Goal: Task Accomplishment & Management: Manage account settings

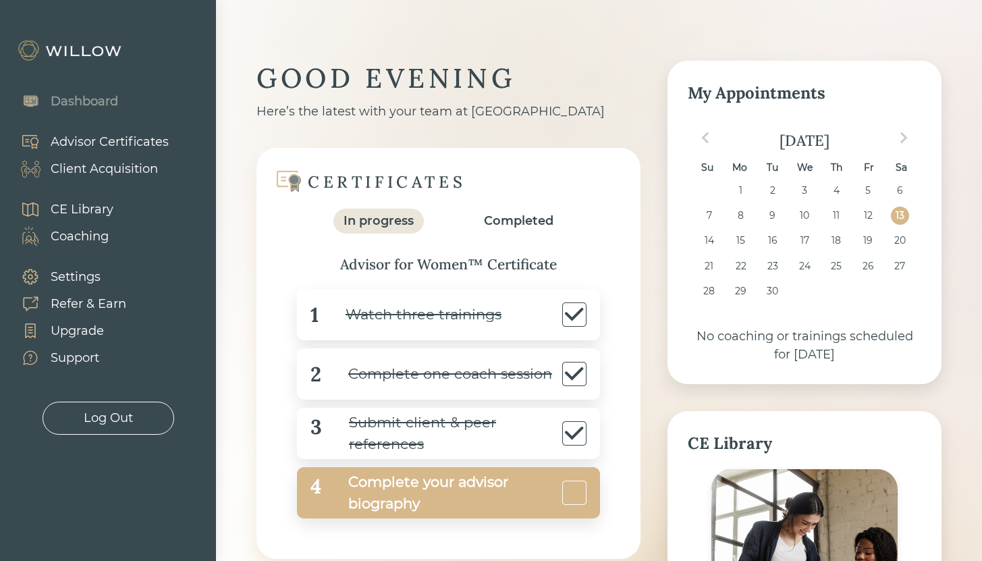
click at [417, 493] on div "Complete your advisor biography" at bounding box center [439, 492] width 237 height 43
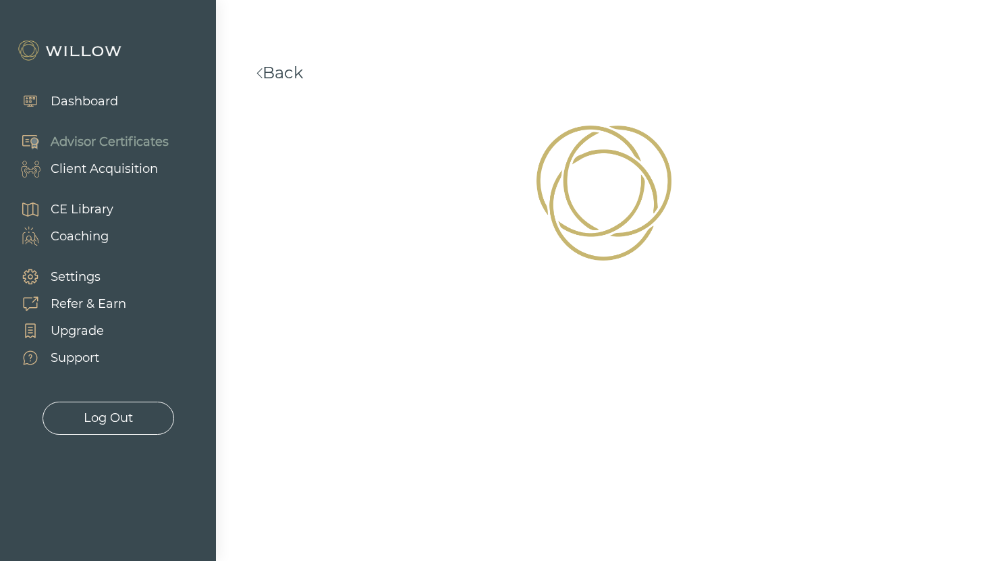
click at [74, 277] on div "Settings" at bounding box center [76, 277] width 50 height 18
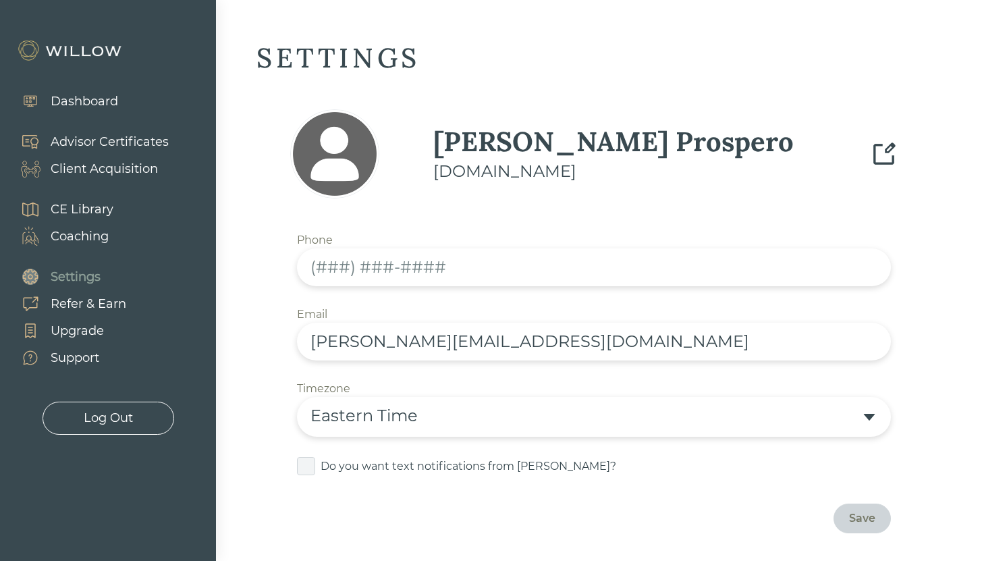
scroll to position [127, 0]
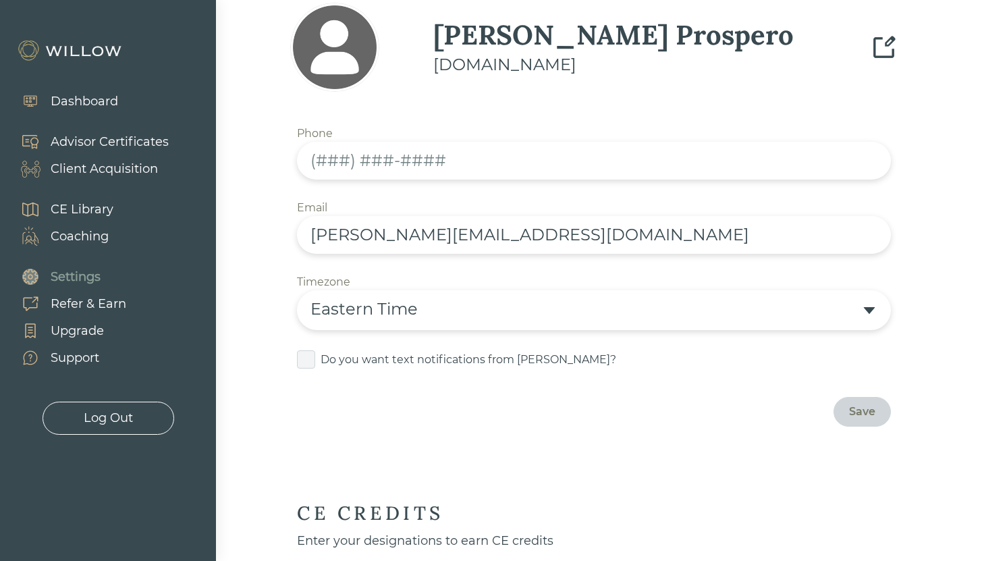
click at [442, 308] on div "Eastern Time" at bounding box center [585, 309] width 551 height 24
click at [325, 159] on input "text" at bounding box center [594, 161] width 594 height 38
type input "(7"
type input "(951) 454-9145"
click at [867, 412] on div "Save" at bounding box center [862, 411] width 26 height 16
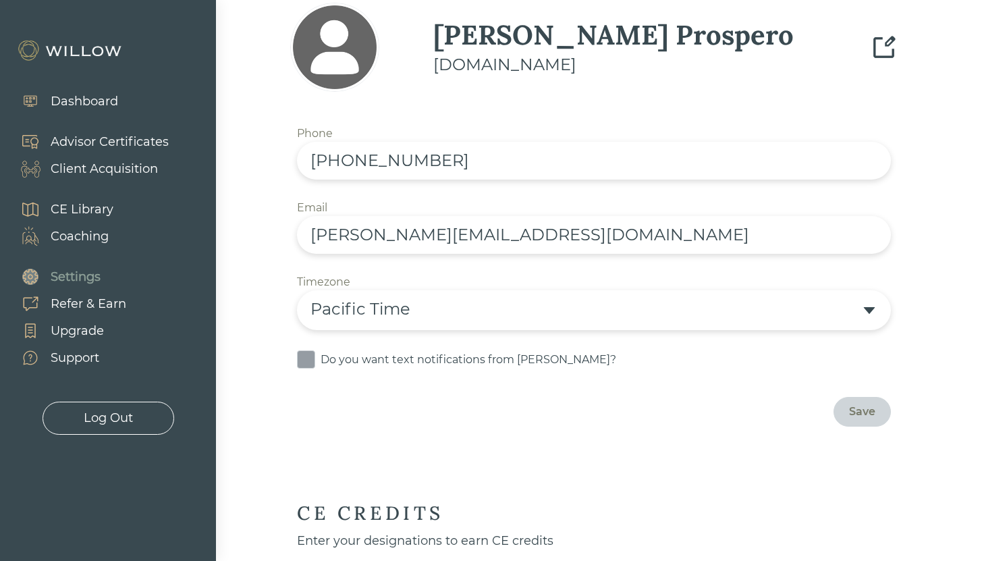
click at [307, 358] on span at bounding box center [306, 359] width 18 height 18
click at [300, 352] on input "checkbox" at bounding box center [300, 352] width 0 height 0
click at [863, 412] on div "Save" at bounding box center [862, 411] width 26 height 16
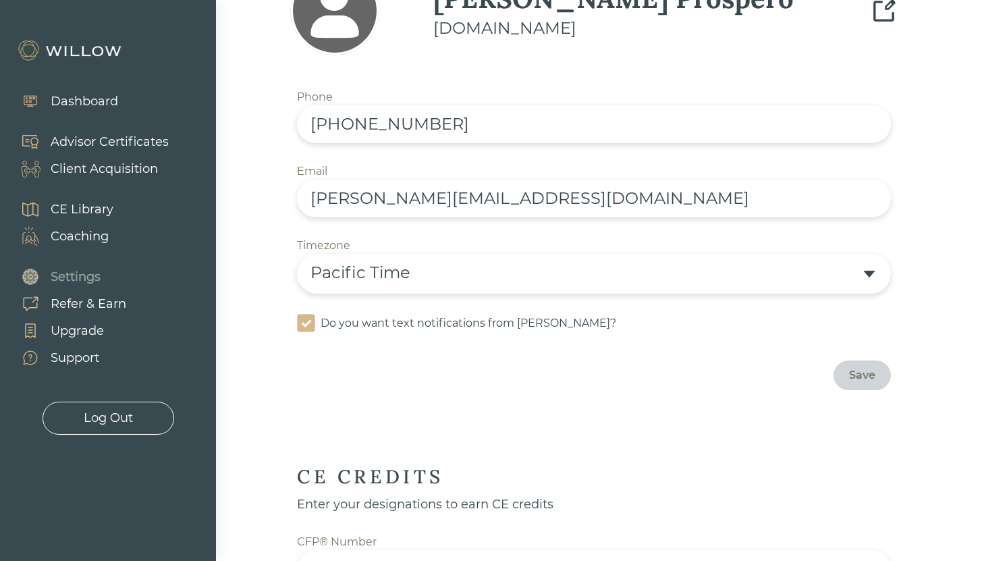
scroll to position [0, 0]
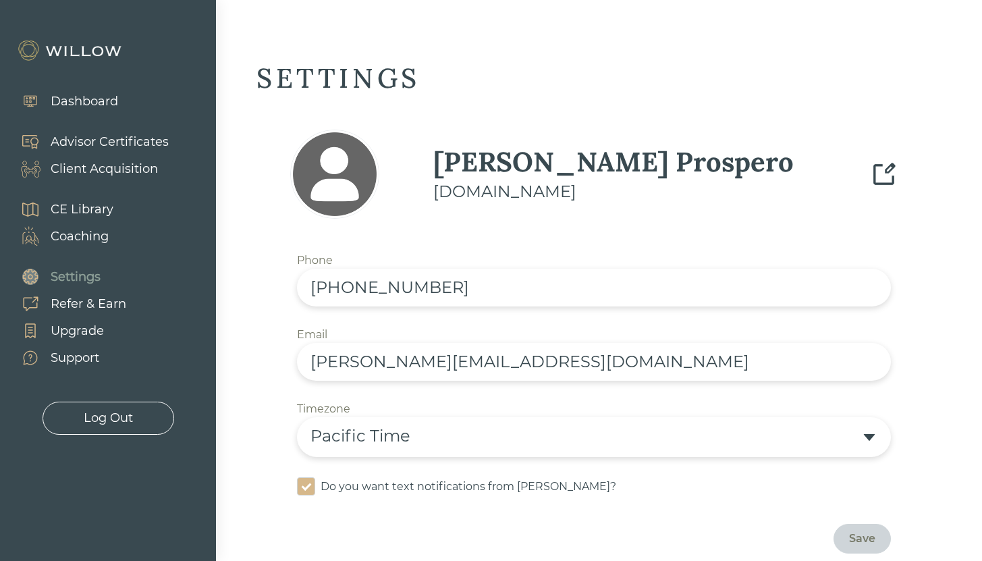
click at [91, 96] on div "Dashboard" at bounding box center [84, 101] width 67 height 18
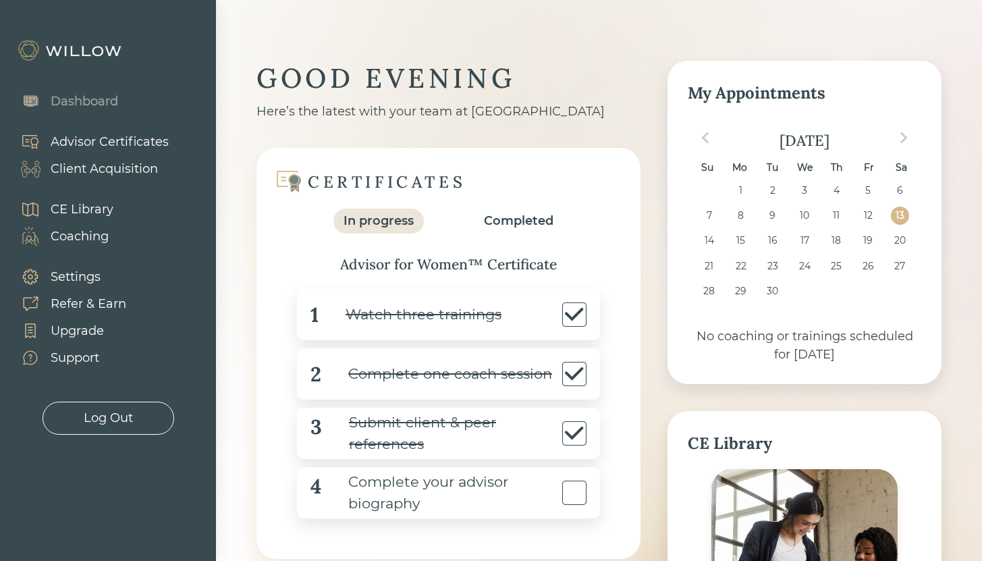
click at [83, 280] on div "Settings" at bounding box center [76, 277] width 50 height 18
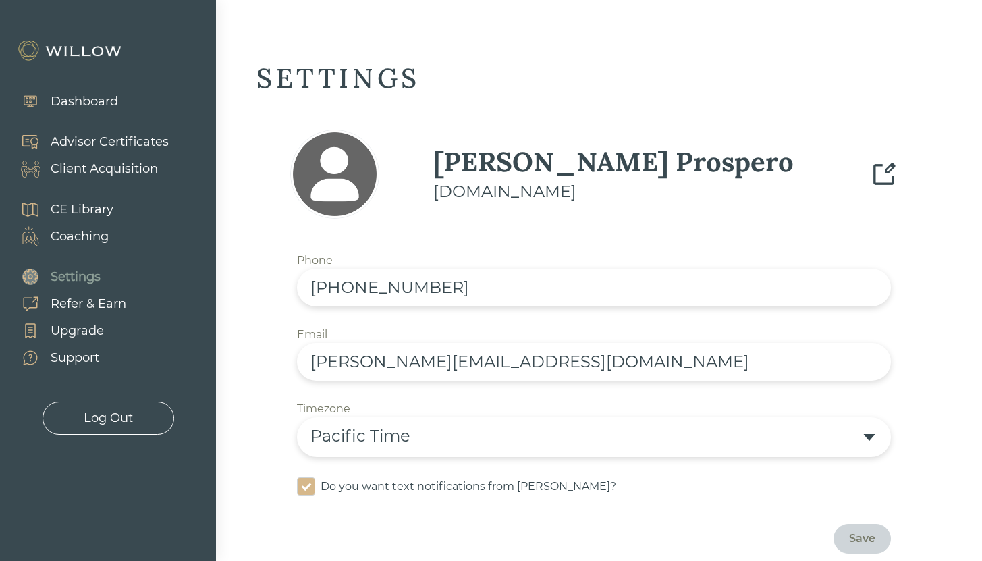
click at [109, 171] on div "Client Acquisition" at bounding box center [104, 169] width 107 height 18
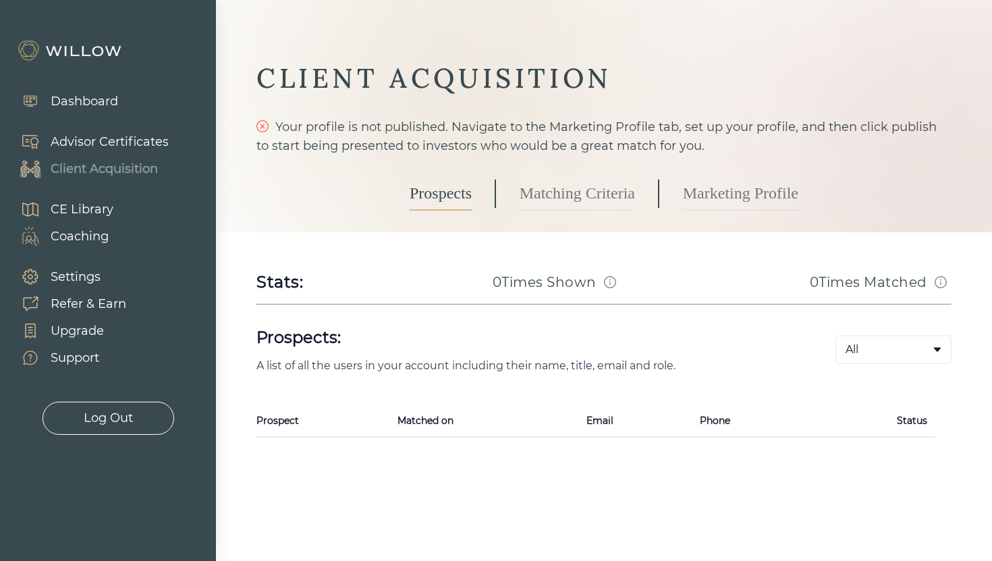
click at [723, 196] on link "Marketing Profile" at bounding box center [740, 194] width 115 height 34
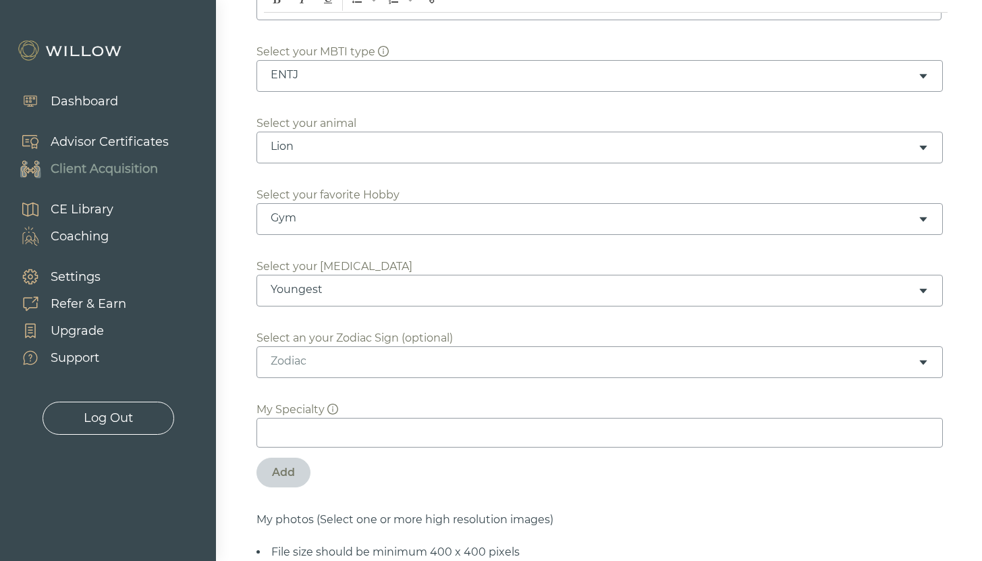
scroll to position [596, 0]
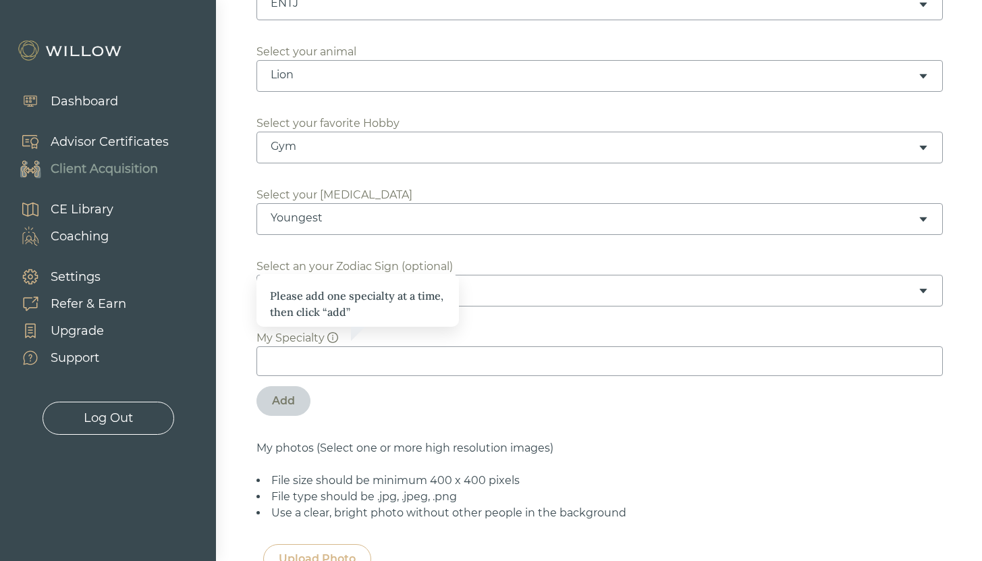
click at [326, 349] on input at bounding box center [599, 361] width 686 height 30
type input "H"
type input "N"
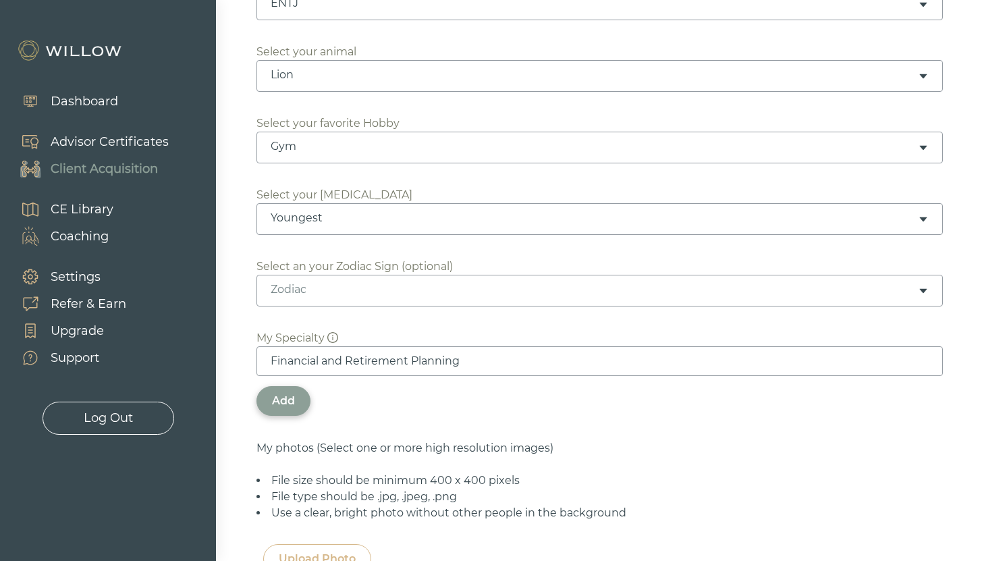
type input "Financial and Retirement Planning"
click at [293, 393] on div "Add" at bounding box center [283, 401] width 23 height 16
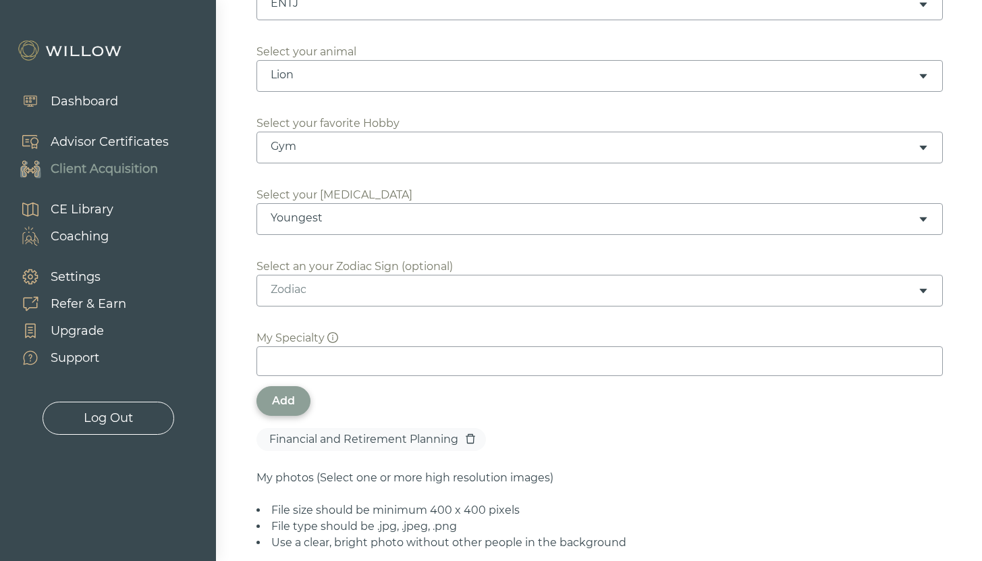
click at [314, 346] on input at bounding box center [599, 361] width 686 height 30
type input "Tax Strategies"
click at [282, 395] on div "Add" at bounding box center [283, 401] width 54 height 30
click at [334, 346] on input at bounding box center [599, 361] width 686 height 30
type input "High Net Worth Clients"
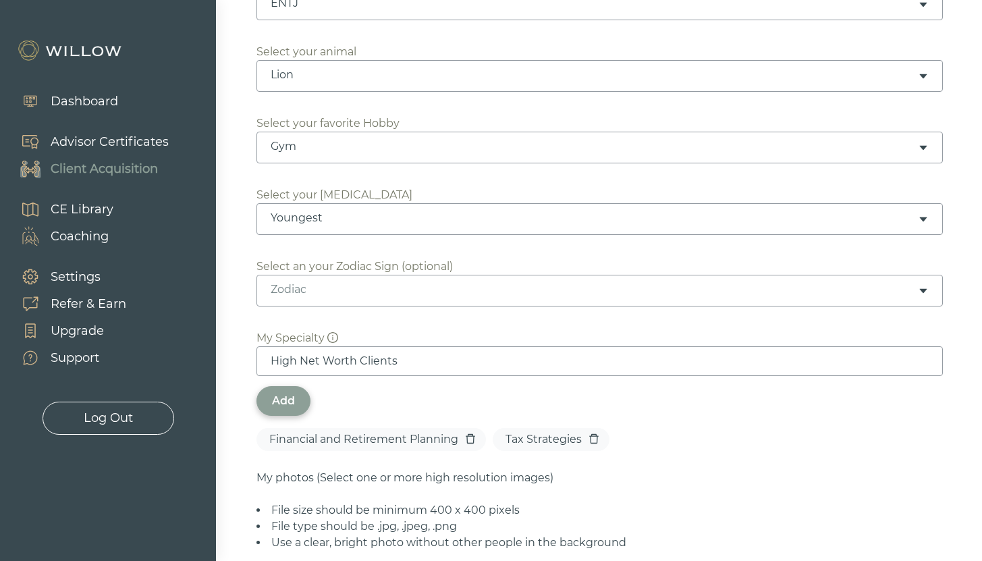
click at [287, 396] on div "Add" at bounding box center [283, 401] width 54 height 30
click at [311, 346] on input at bounding box center [599, 361] width 686 height 30
type input "Investment Management"
click at [280, 393] on div "Add" at bounding box center [283, 401] width 23 height 16
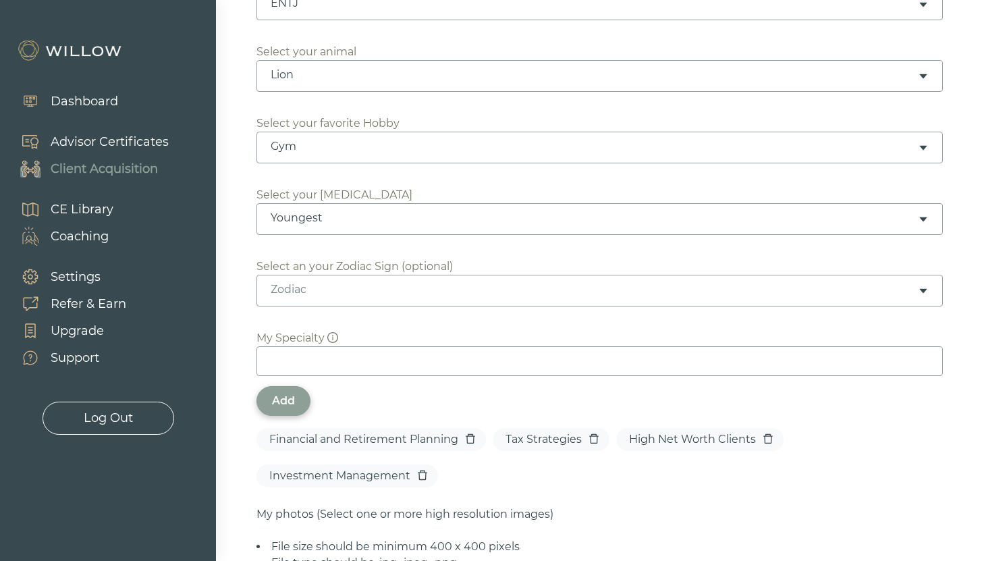
click at [287, 349] on input at bounding box center [599, 361] width 686 height 30
type input "Inherited Wealth"
click at [271, 386] on div "Add" at bounding box center [283, 401] width 54 height 30
click at [290, 353] on input at bounding box center [599, 361] width 686 height 30
type input "Faith Based Investing"
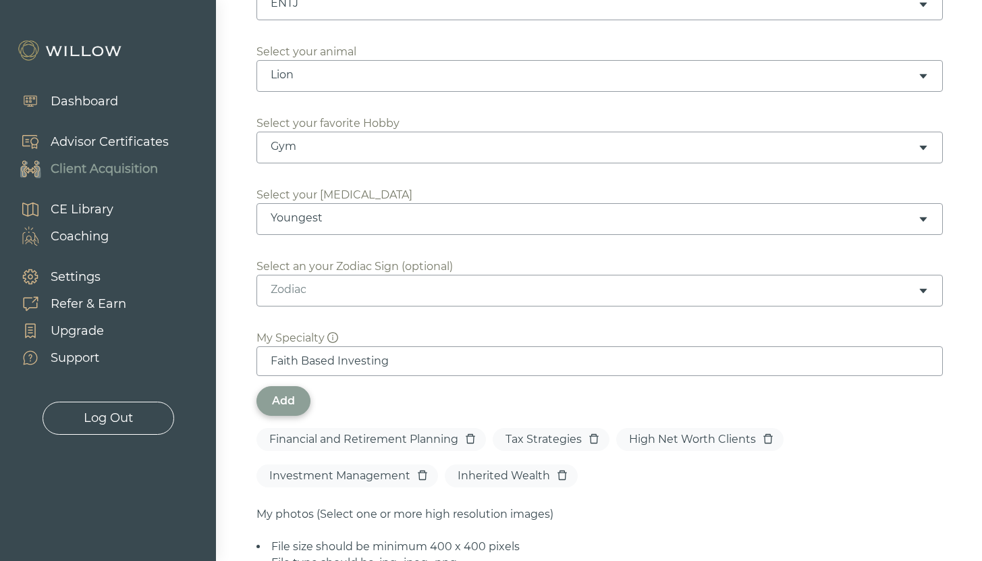
click at [301, 386] on div "Add" at bounding box center [283, 401] width 54 height 30
click at [455, 346] on input at bounding box center [599, 361] width 686 height 30
click at [267, 346] on input "Estate Planning" at bounding box center [599, 361] width 686 height 30
type input "Tax and Estate Planning"
click at [276, 393] on div "Add" at bounding box center [283, 401] width 23 height 16
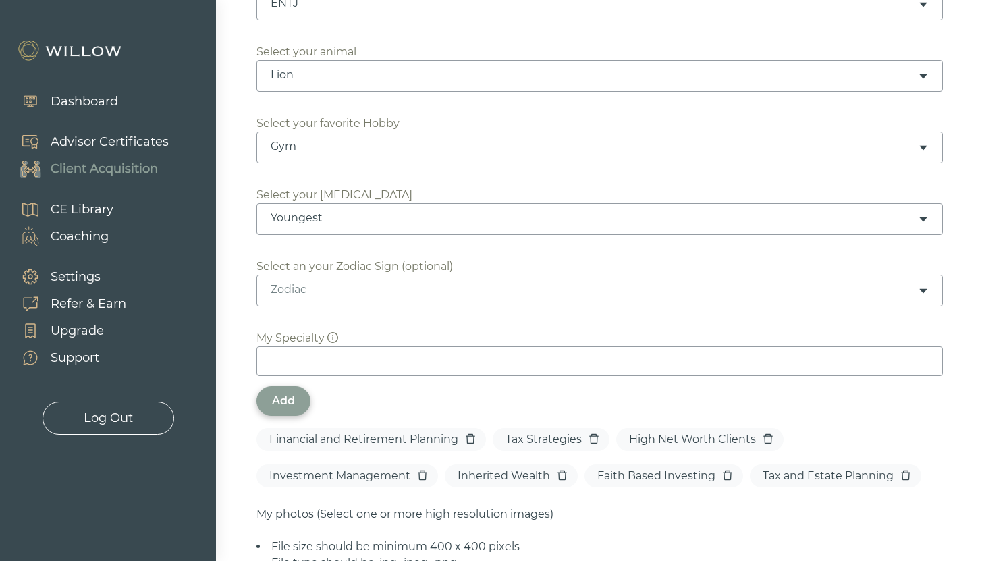
click at [596, 433] on icon "delete" at bounding box center [593, 438] width 11 height 11
drag, startPoint x: 642, startPoint y: 424, endPoint x: 607, endPoint y: 410, distance: 38.2
click at [642, 433] on icon "delete" at bounding box center [644, 438] width 11 height 11
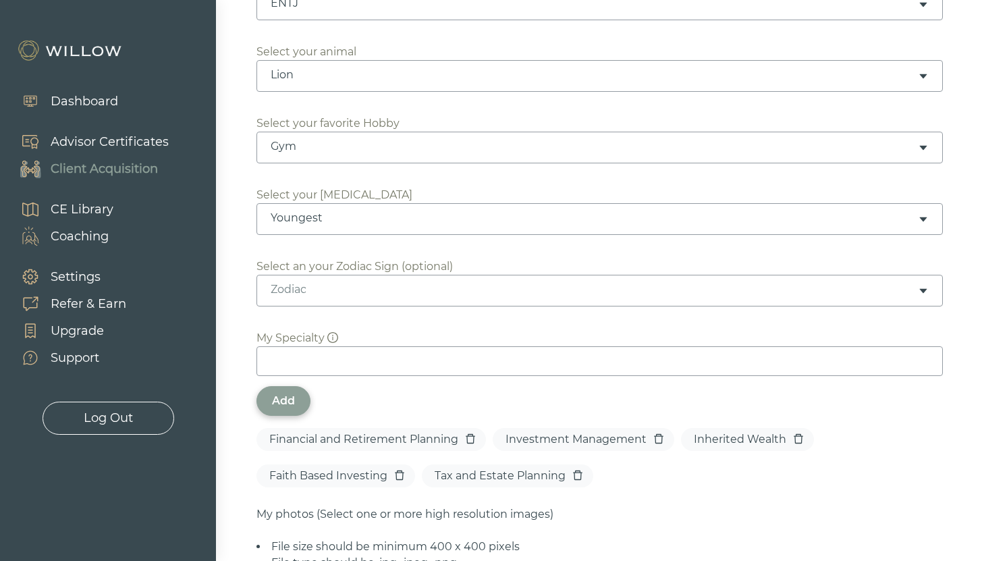
click at [389, 346] on input at bounding box center [599, 361] width 686 height 30
type input "High Net Worth"
click at [280, 393] on div "Add" at bounding box center [283, 401] width 23 height 16
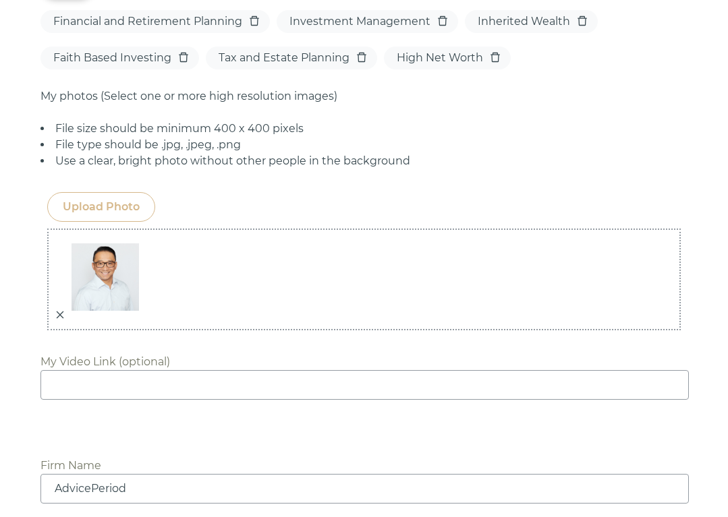
scroll to position [1046, 0]
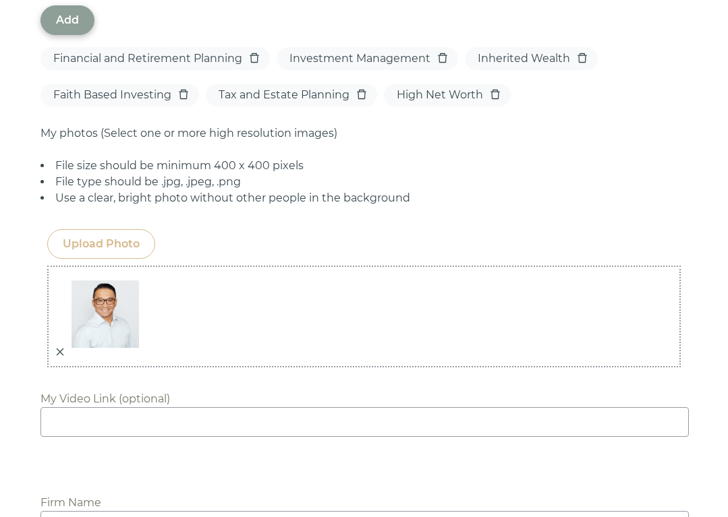
click at [140, 252] on div "Upload Photo" at bounding box center [101, 244] width 77 height 16
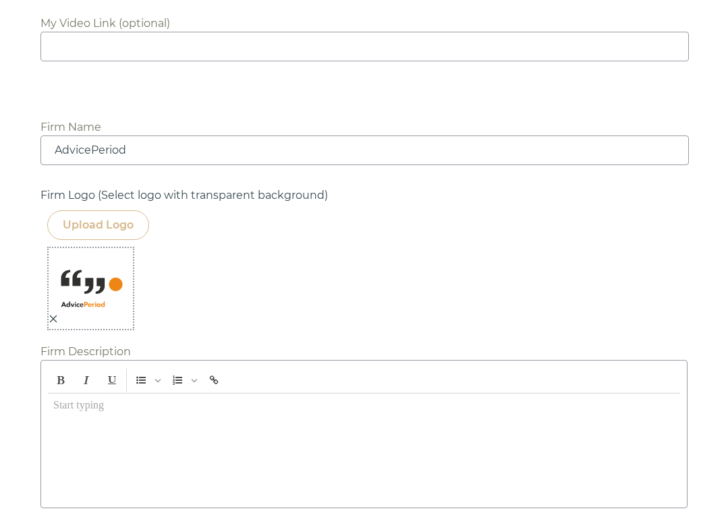
scroll to position [2031, 0]
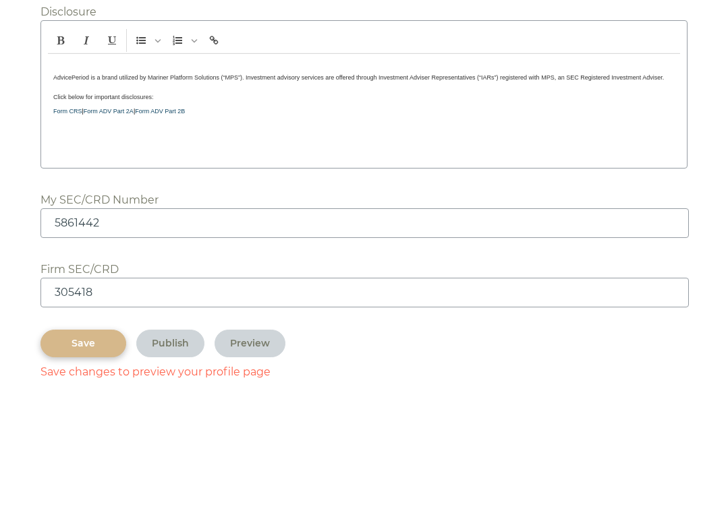
click at [111, 351] on div "Save" at bounding box center [83, 344] width 55 height 14
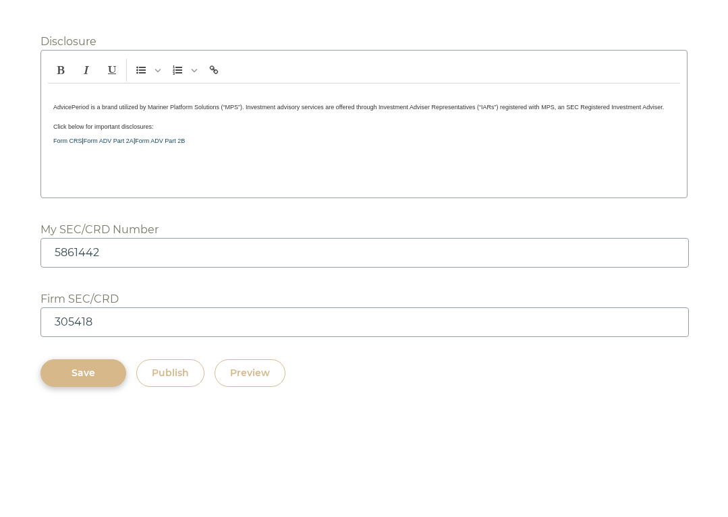
click at [111, 380] on div "Save" at bounding box center [83, 373] width 55 height 14
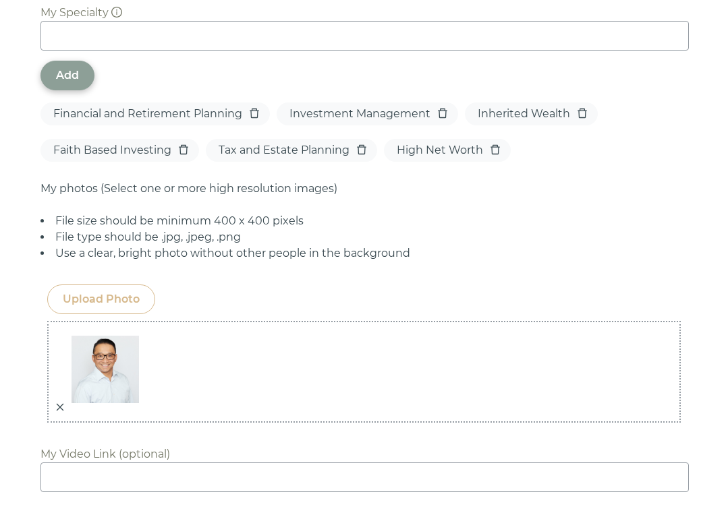
scroll to position [1255, 0]
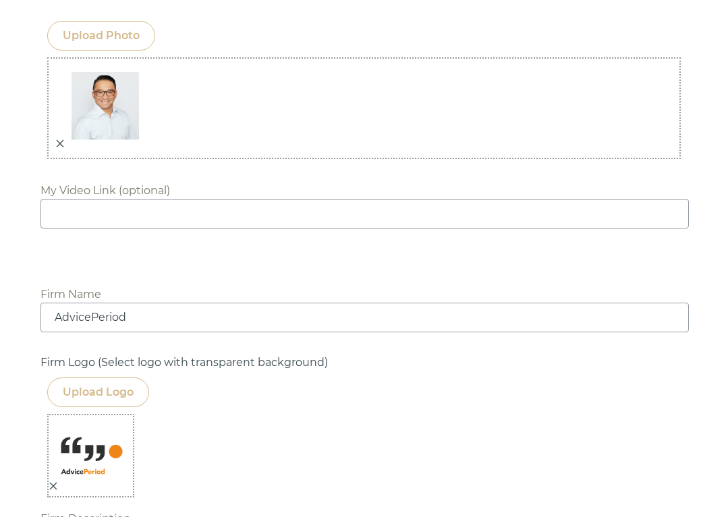
click at [140, 44] on div "Upload Photo" at bounding box center [101, 36] width 77 height 16
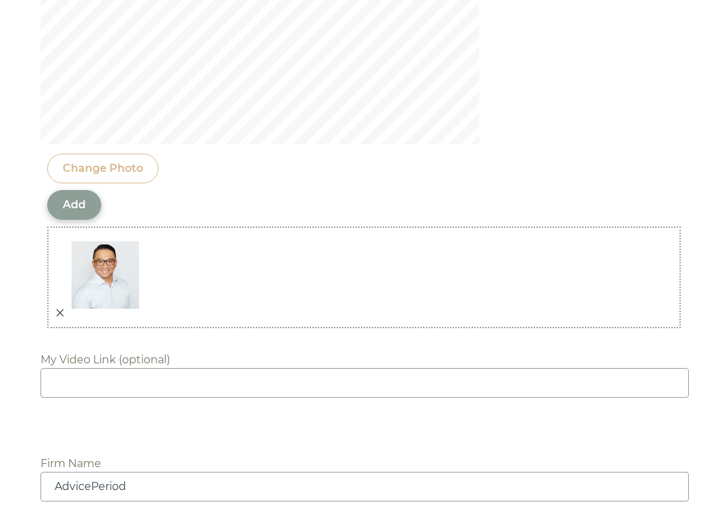
scroll to position [1538, 0]
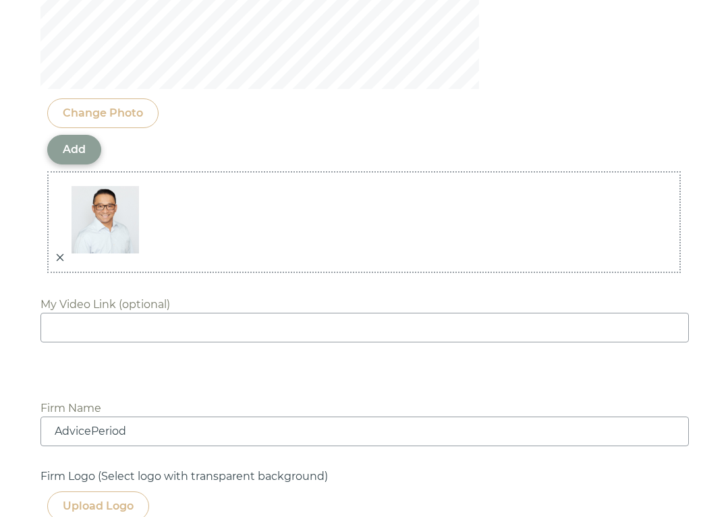
click at [86, 158] on div "Add" at bounding box center [74, 150] width 23 height 16
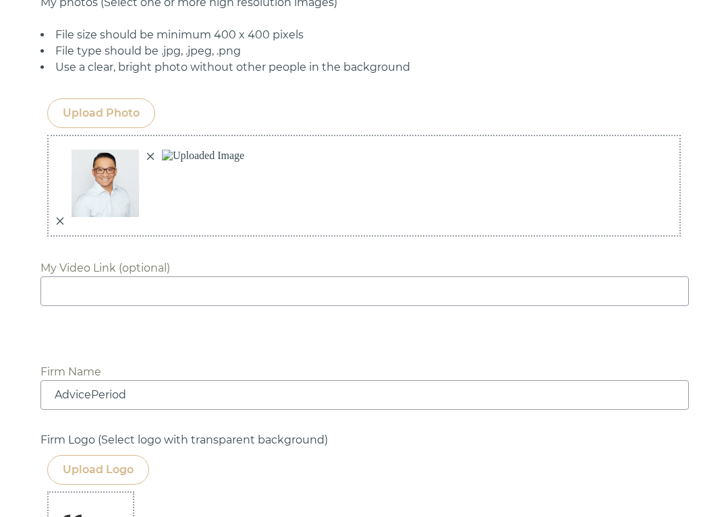
click at [140, 121] on div "Upload Photo" at bounding box center [101, 113] width 77 height 16
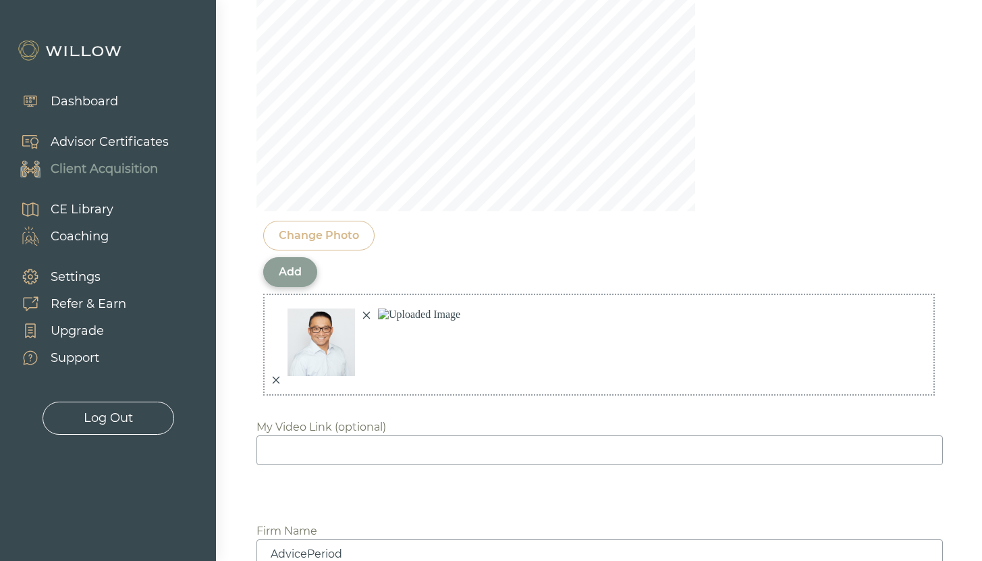
scroll to position [1337, 0]
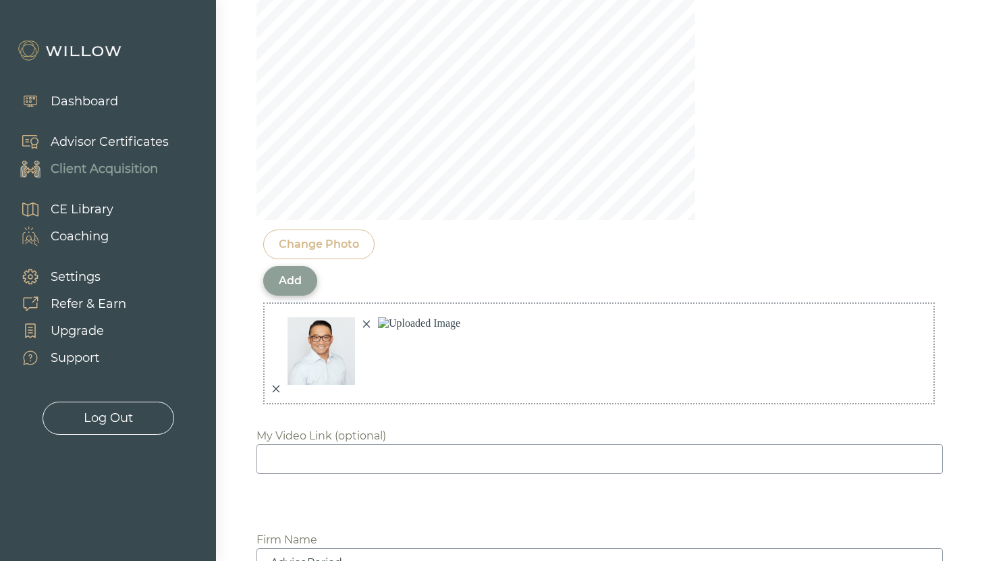
click at [296, 273] on div "Add" at bounding box center [290, 281] width 23 height 16
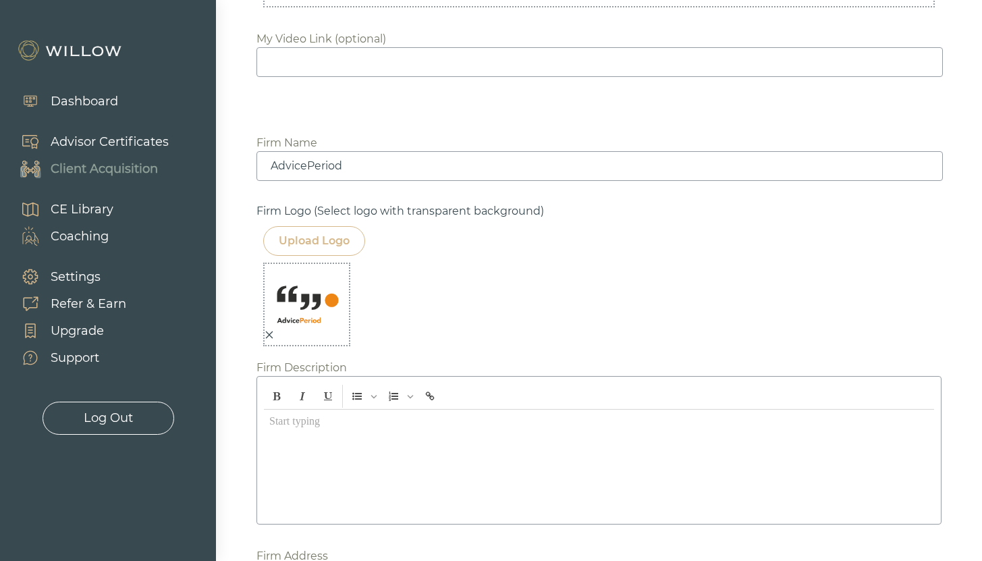
scroll to position [977, 0]
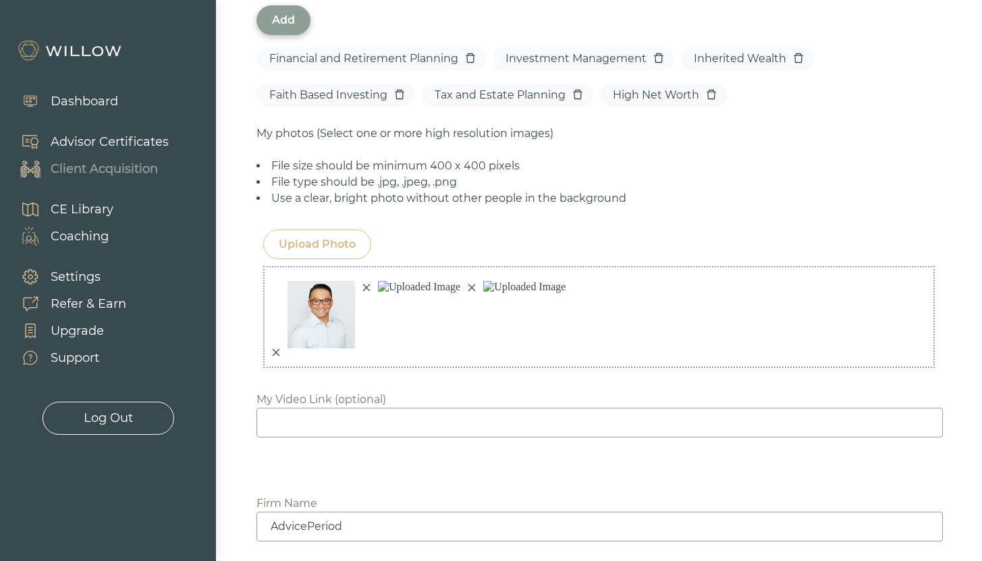
click at [401, 291] on img at bounding box center [419, 287] width 96 height 26
click at [327, 236] on div "Upload Photo" at bounding box center [317, 244] width 77 height 16
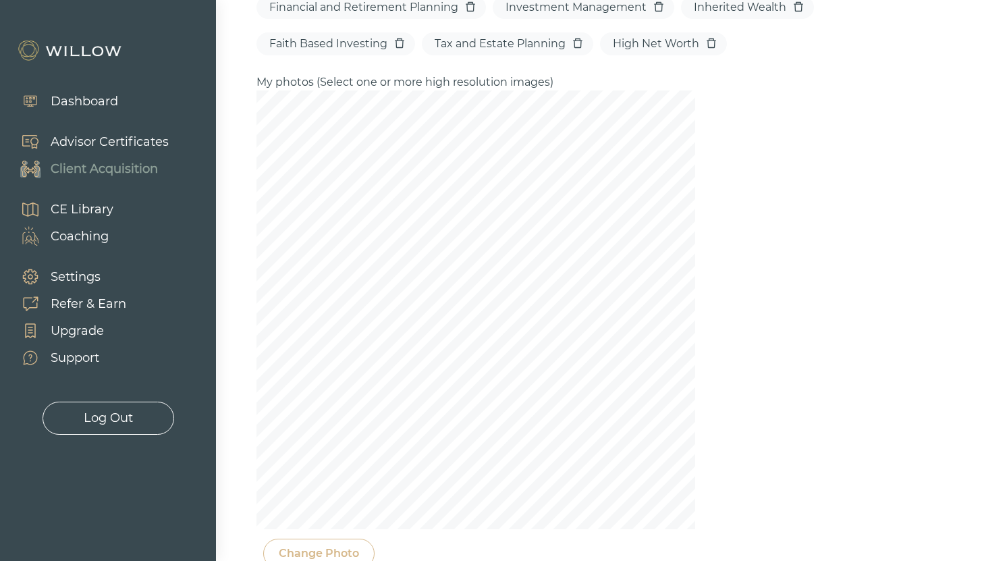
scroll to position [1227, 0]
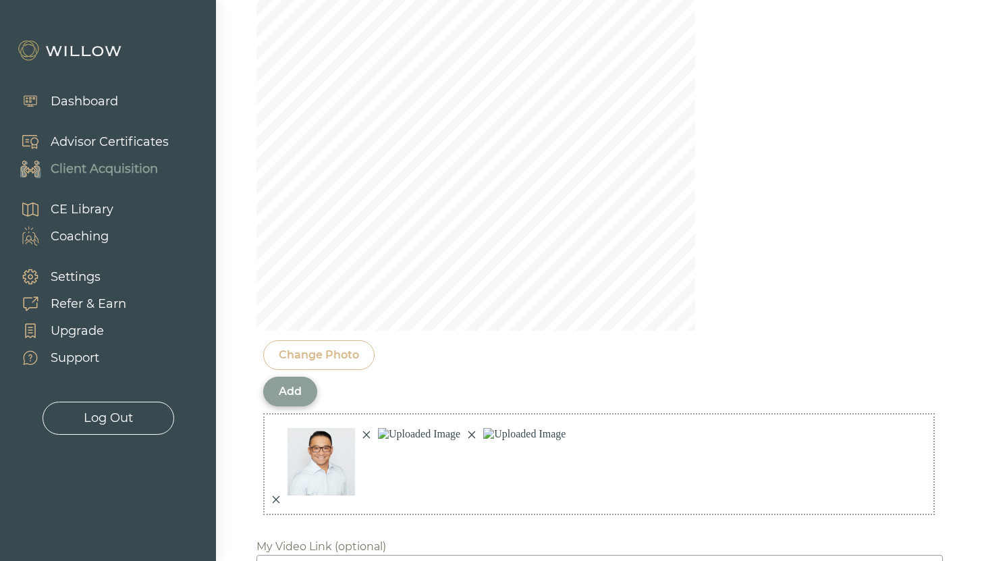
click at [325, 347] on div "Change Photo" at bounding box center [319, 355] width 80 height 16
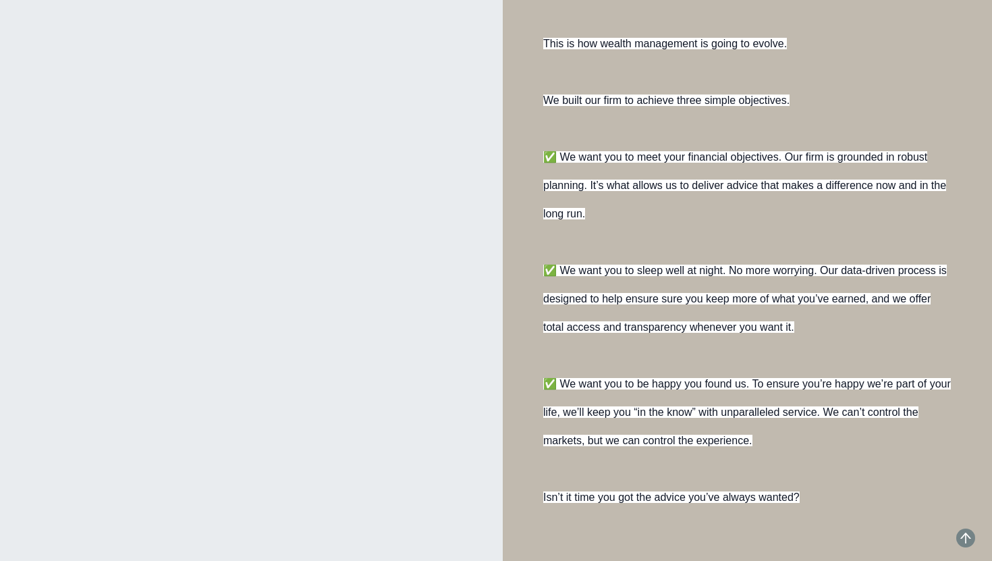
scroll to position [790, 0]
